Goal: Task Accomplishment & Management: Use online tool/utility

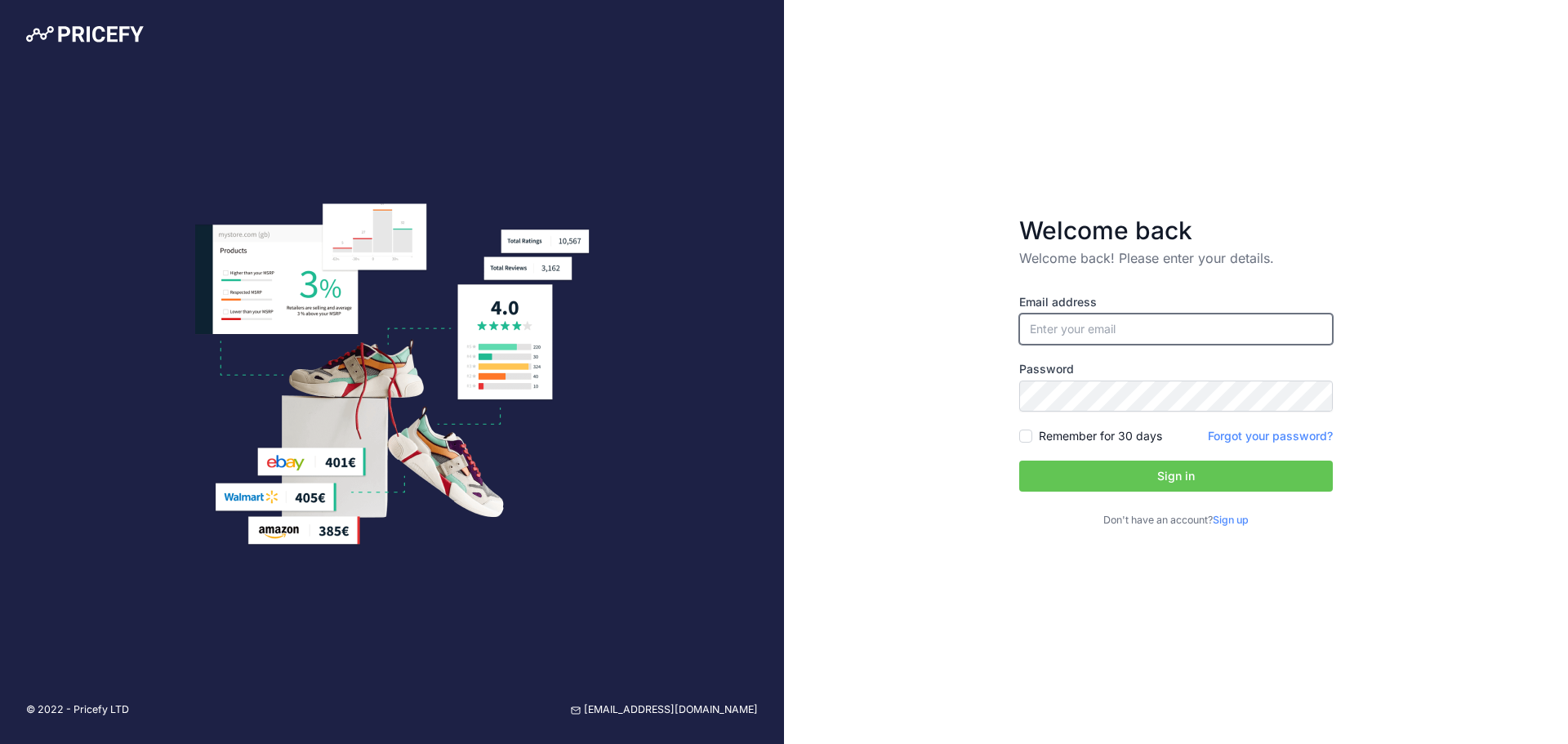
click at [1101, 320] on input "email" at bounding box center [1176, 329] width 314 height 31
type input "[EMAIL_ADDRESS][DOMAIN_NAME]"
click at [1144, 331] on input "[EMAIL_ADDRESS][DOMAIN_NAME]" at bounding box center [1176, 329] width 314 height 31
drag, startPoint x: 1162, startPoint y: 326, endPoint x: 912, endPoint y: 309, distance: 250.6
click at [912, 309] on div "Welcome back Welcome back! Please enter your details. Email address itadmin@fer…" at bounding box center [1176, 372] width 784 height 744
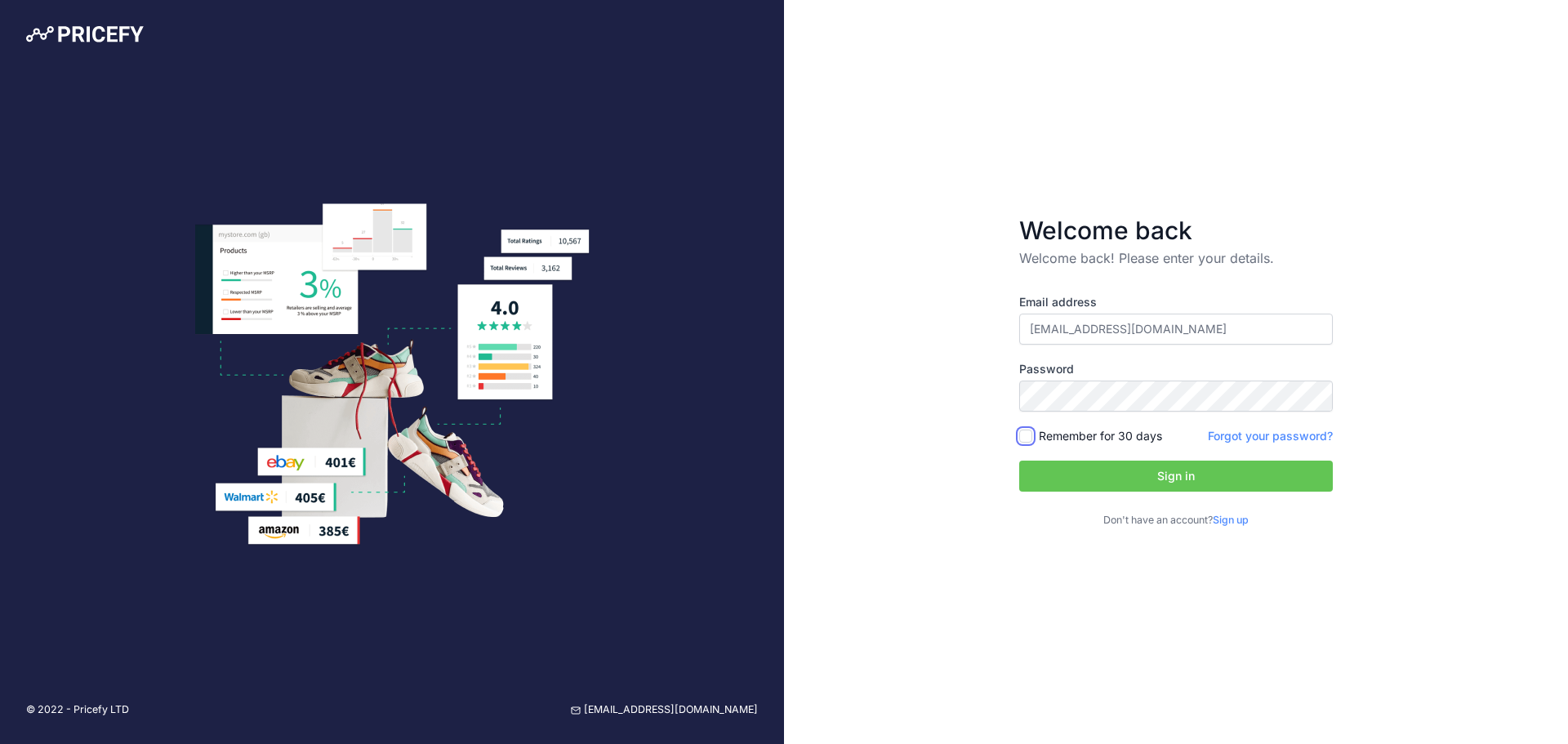
click at [1026, 433] on input "Remember for 30 days" at bounding box center [1026, 436] width 13 height 13
checkbox input "true"
click at [1090, 479] on button "Sign in" at bounding box center [1176, 476] width 314 height 31
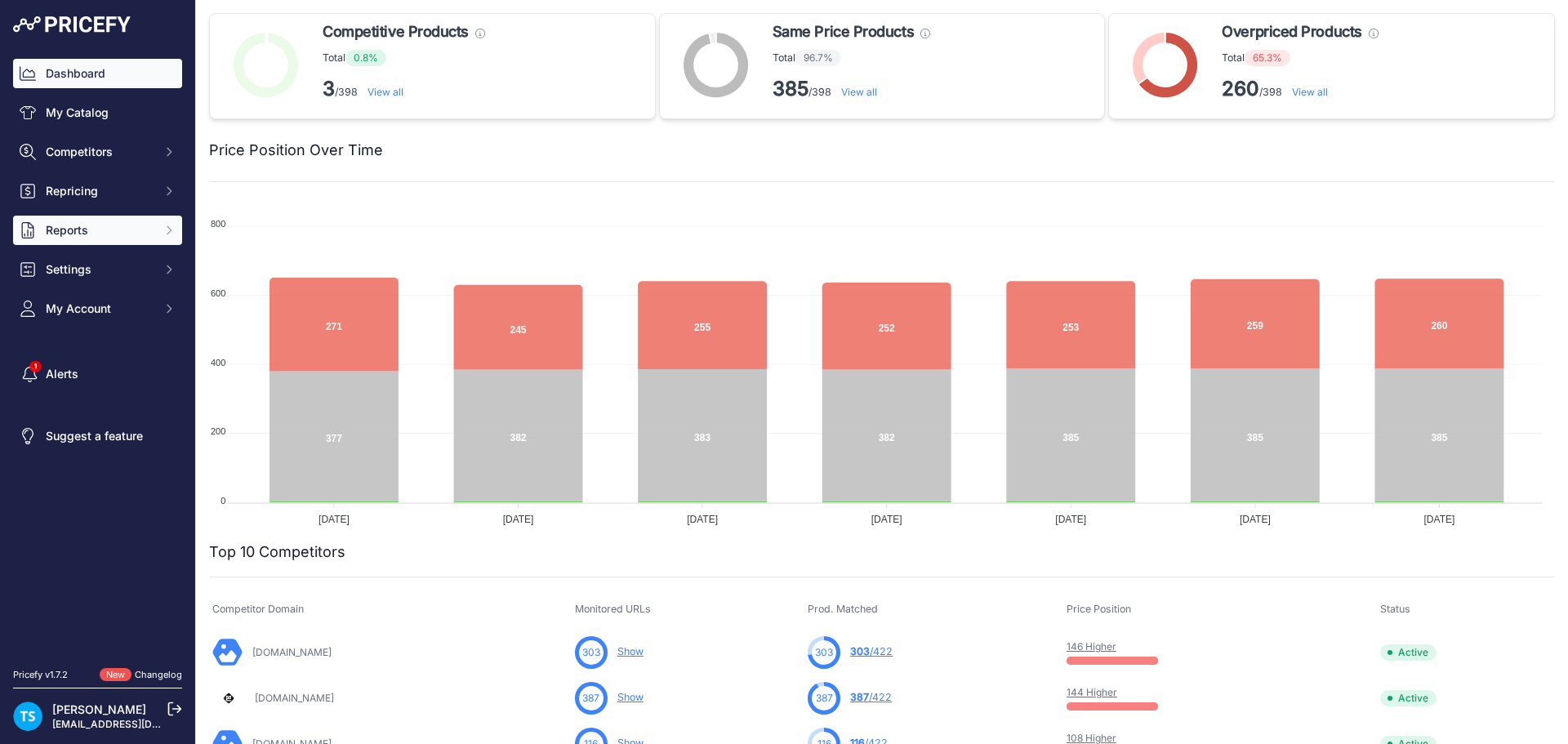
click at [98, 223] on span "Reports" at bounding box center [99, 230] width 107 height 17
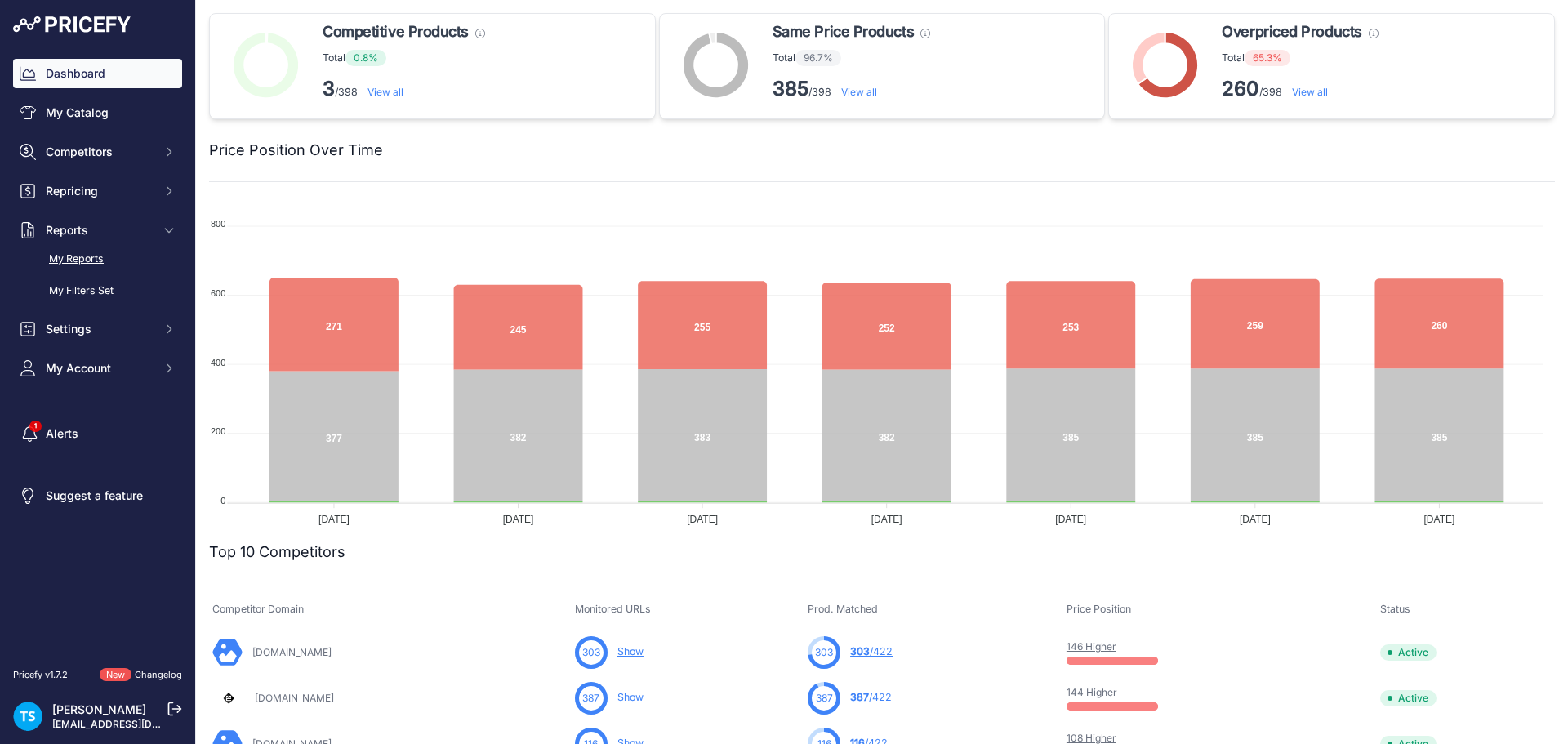
click at [98, 252] on link "My Reports" at bounding box center [98, 258] width 169 height 29
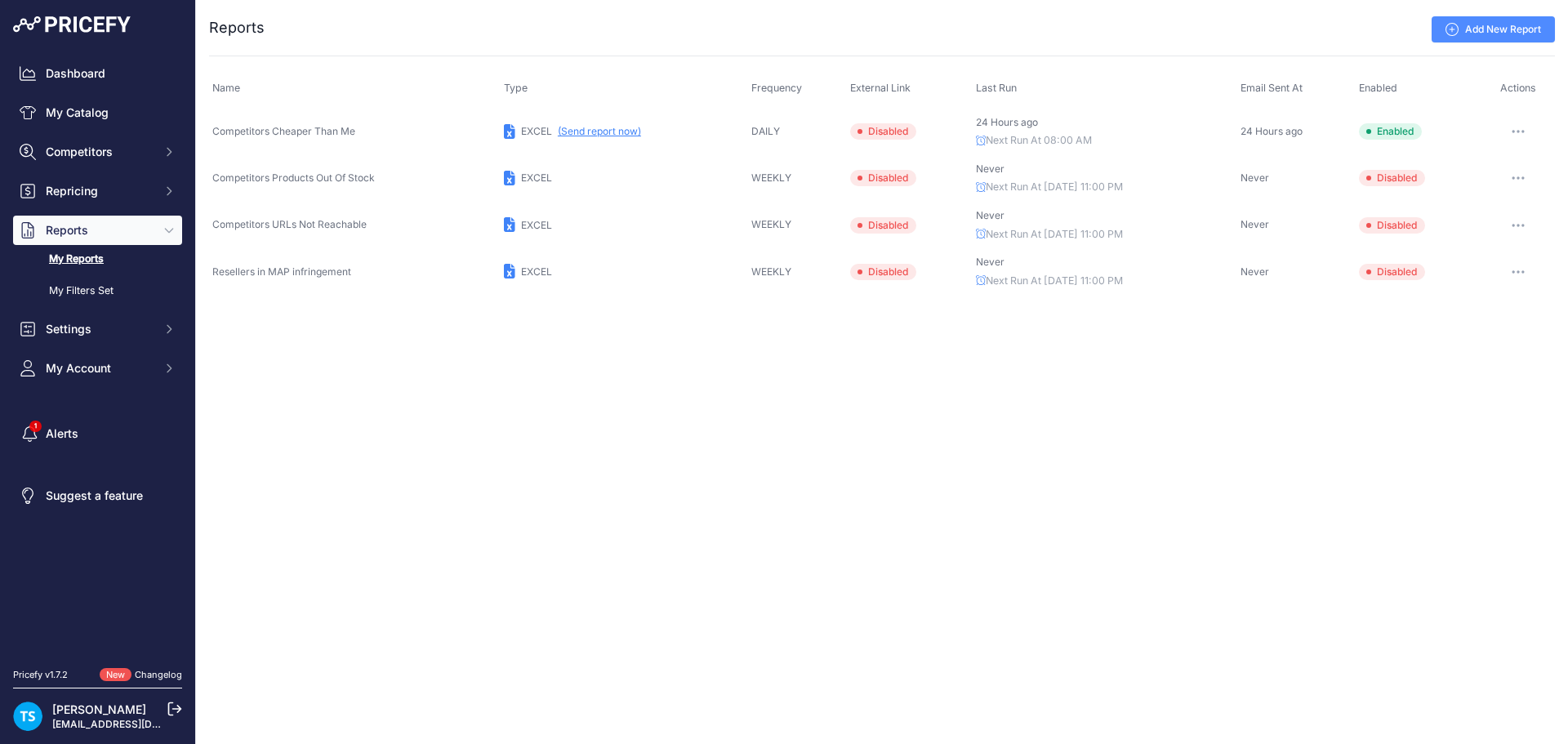
click at [1533, 126] on button "button" at bounding box center [1518, 131] width 33 height 23
click at [1505, 188] on button "Send report now" at bounding box center [1500, 191] width 105 height 26
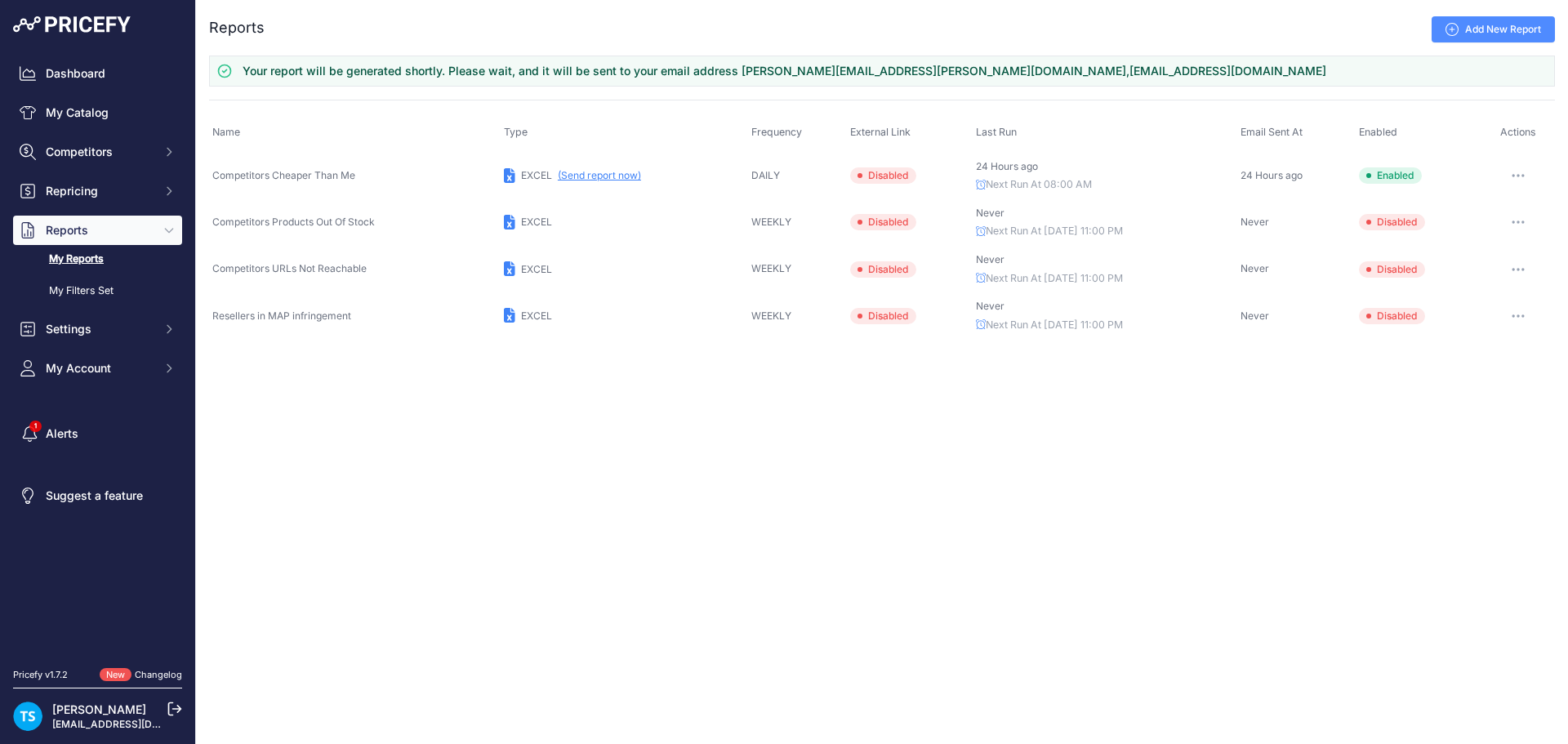
click at [539, 403] on div "Close You are not connected to the internet. ..." at bounding box center [882, 372] width 1372 height 744
